Goal: Find contact information: Find contact information

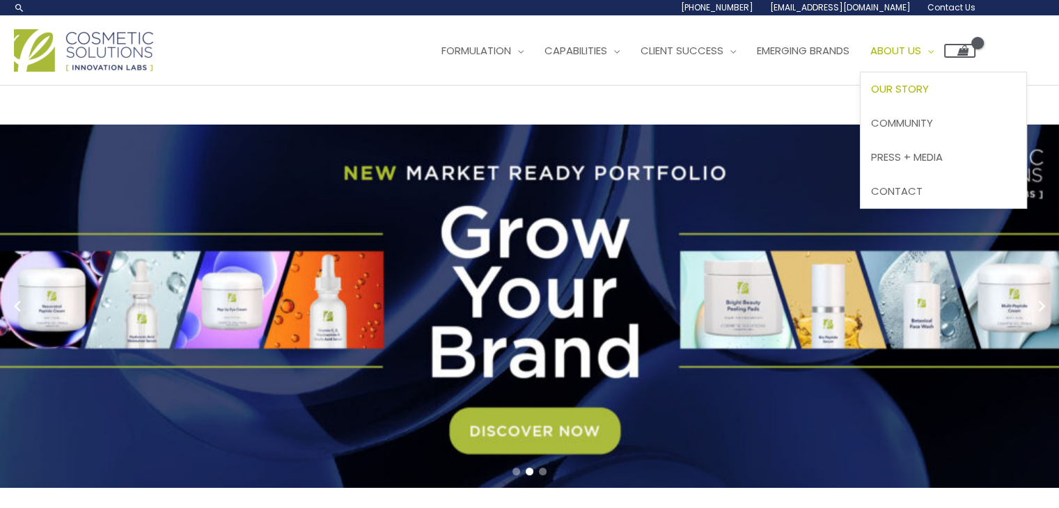
click at [929, 91] on span "Our Story" at bounding box center [900, 88] width 58 height 15
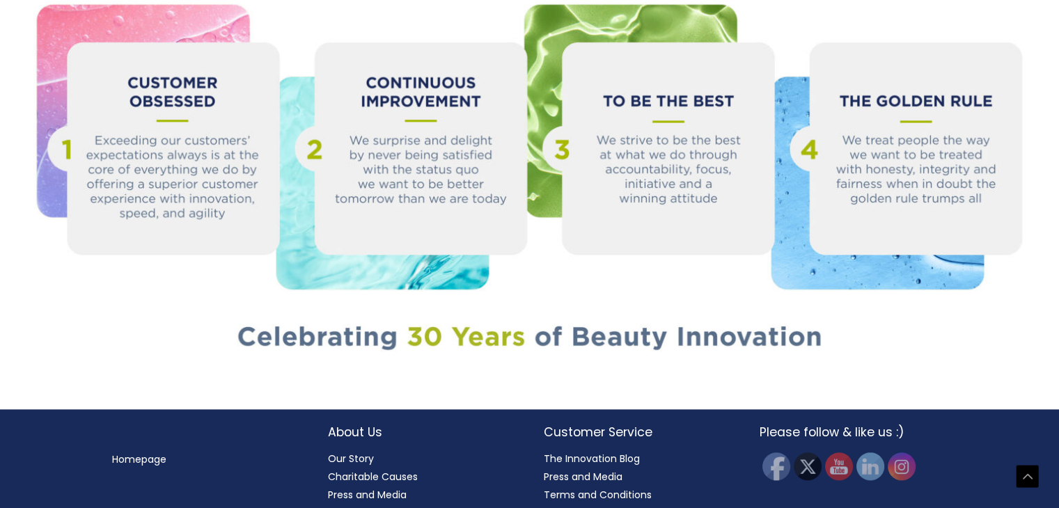
scroll to position [1564, 0]
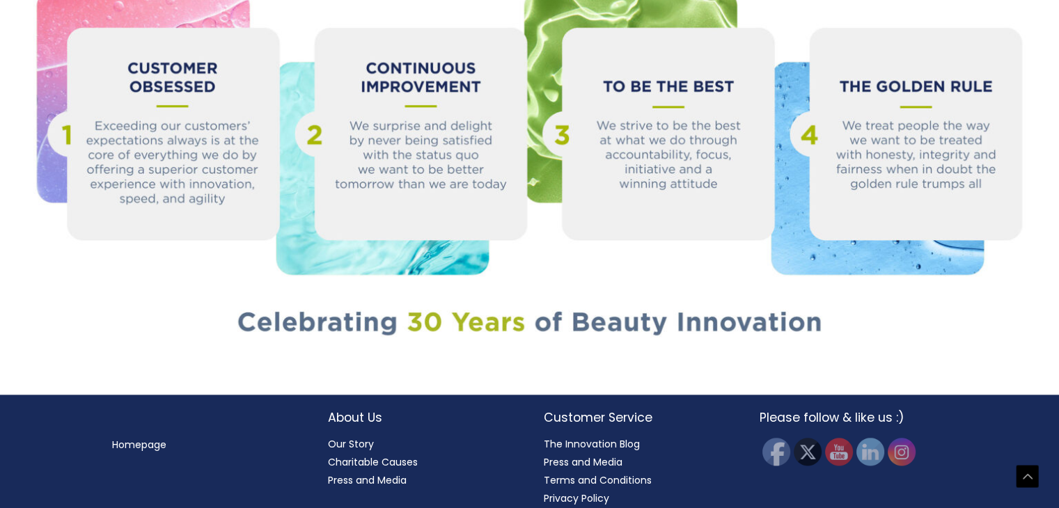
click at [346, 437] on link "Our Story" at bounding box center [351, 444] width 46 height 14
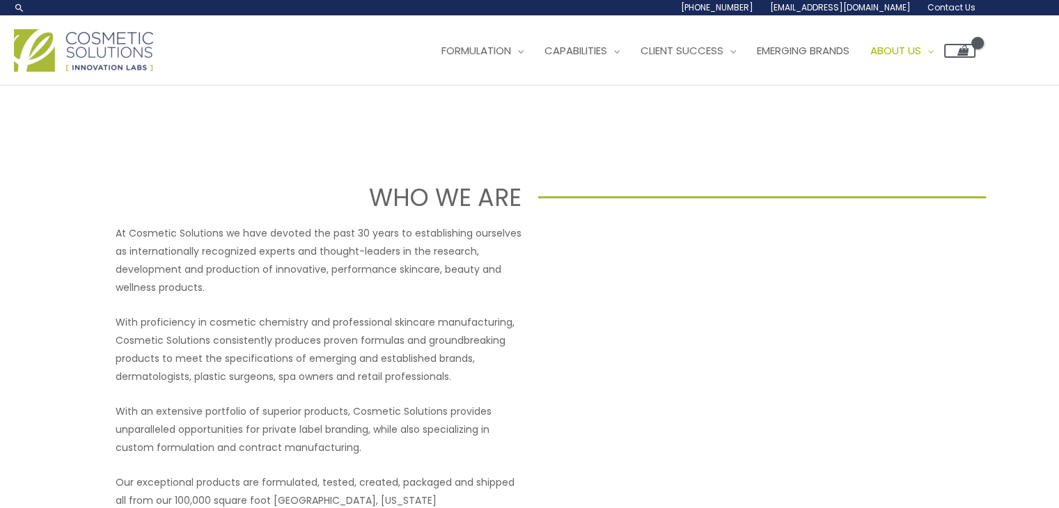
click at [733, 7] on span "[PHONE_NUMBER]" at bounding box center [717, 7] width 72 height 12
click at [964, 13] on link "Contact Us" at bounding box center [947, 7] width 56 height 15
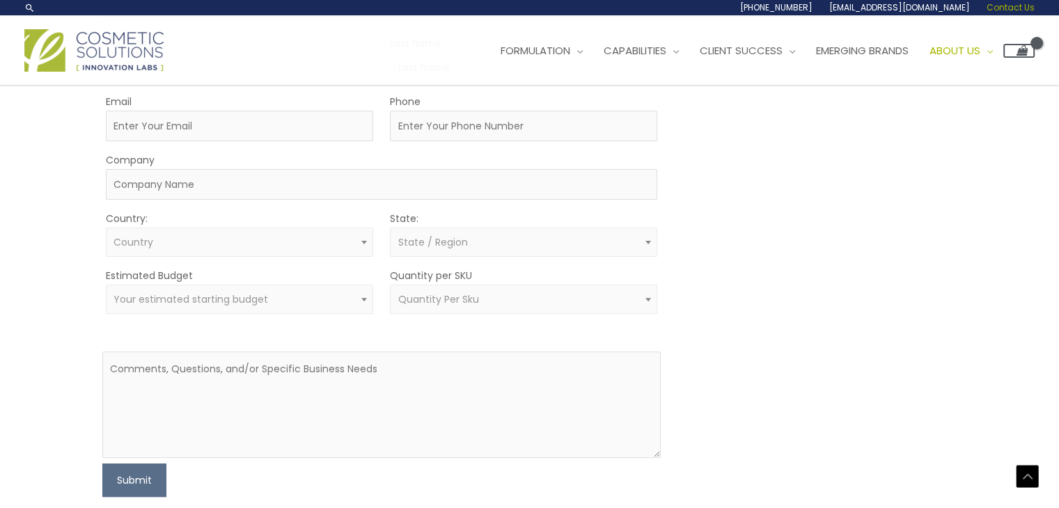
scroll to position [270, 0]
